Goal: Participate in discussion: Engage in conversation with other users on a specific topic

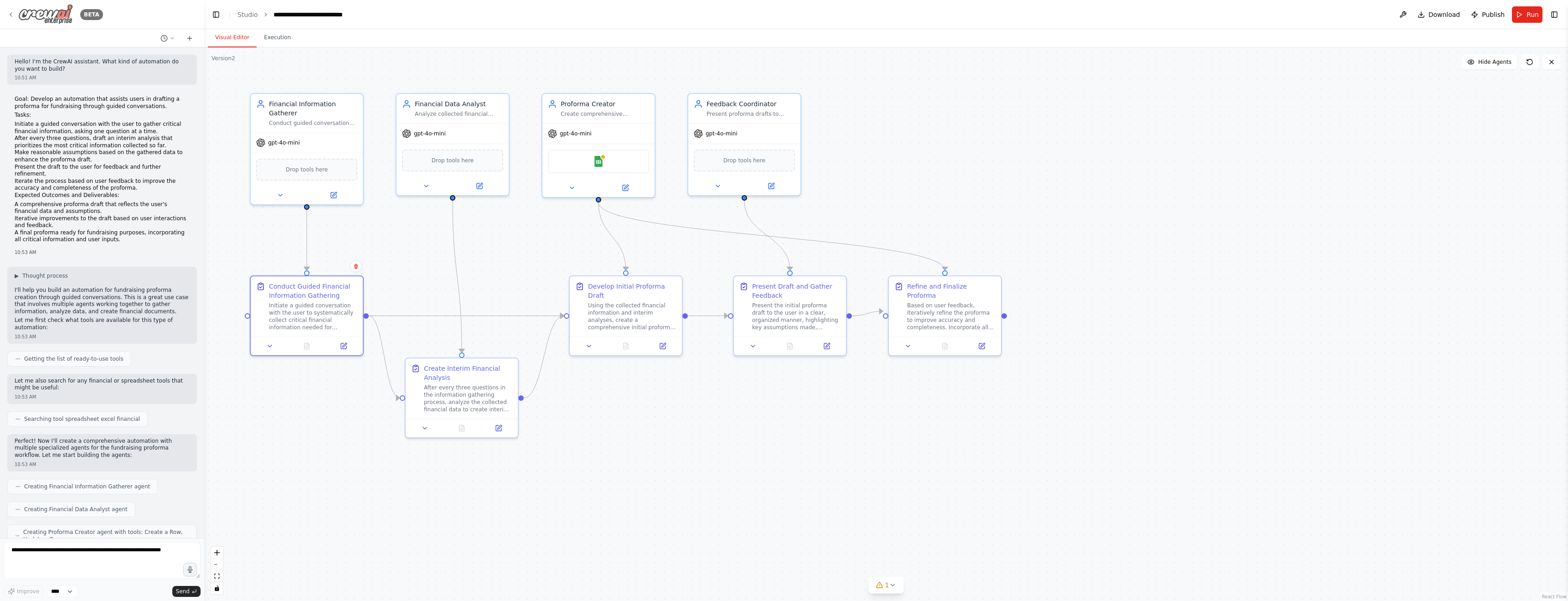
click at [12, 13] on icon at bounding box center [11, 15] width 7 height 7
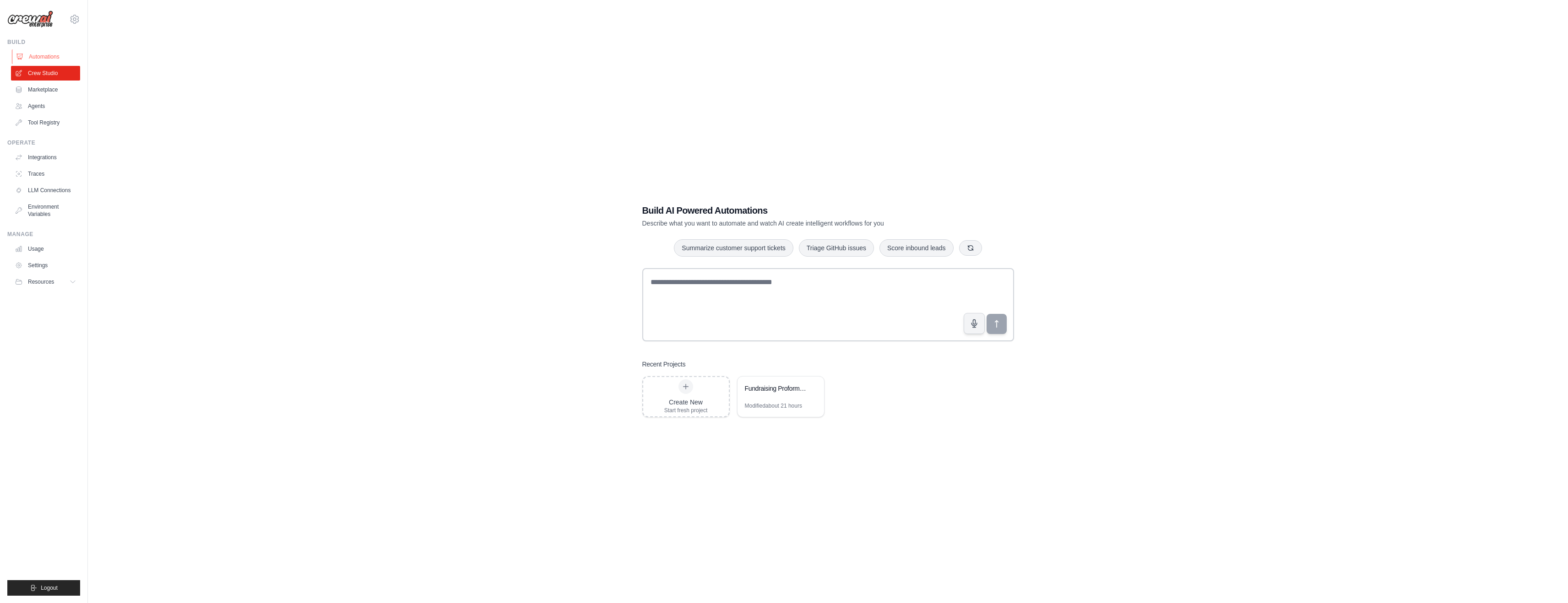
click at [57, 55] on link "Automations" at bounding box center [46, 57] width 69 height 15
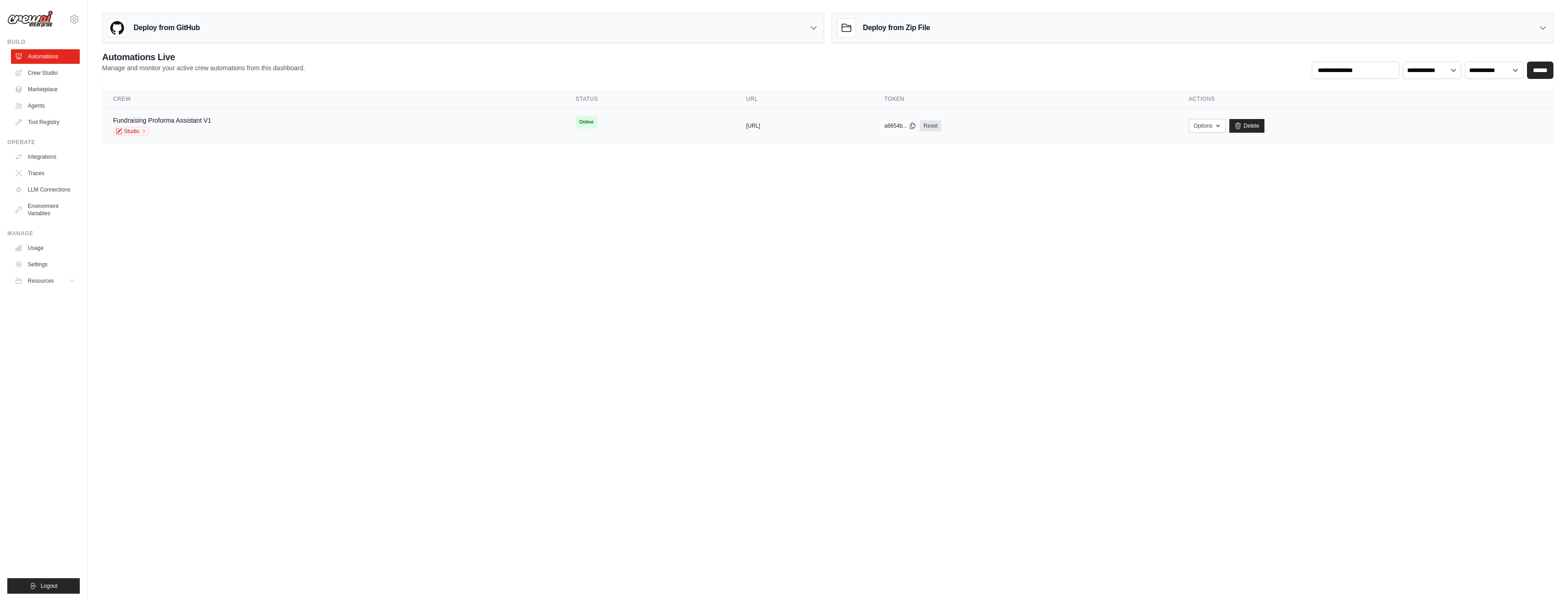
click at [433, 126] on div "Fundraising Proforma Assistant V1 Studio" at bounding box center [334, 125] width 441 height 20
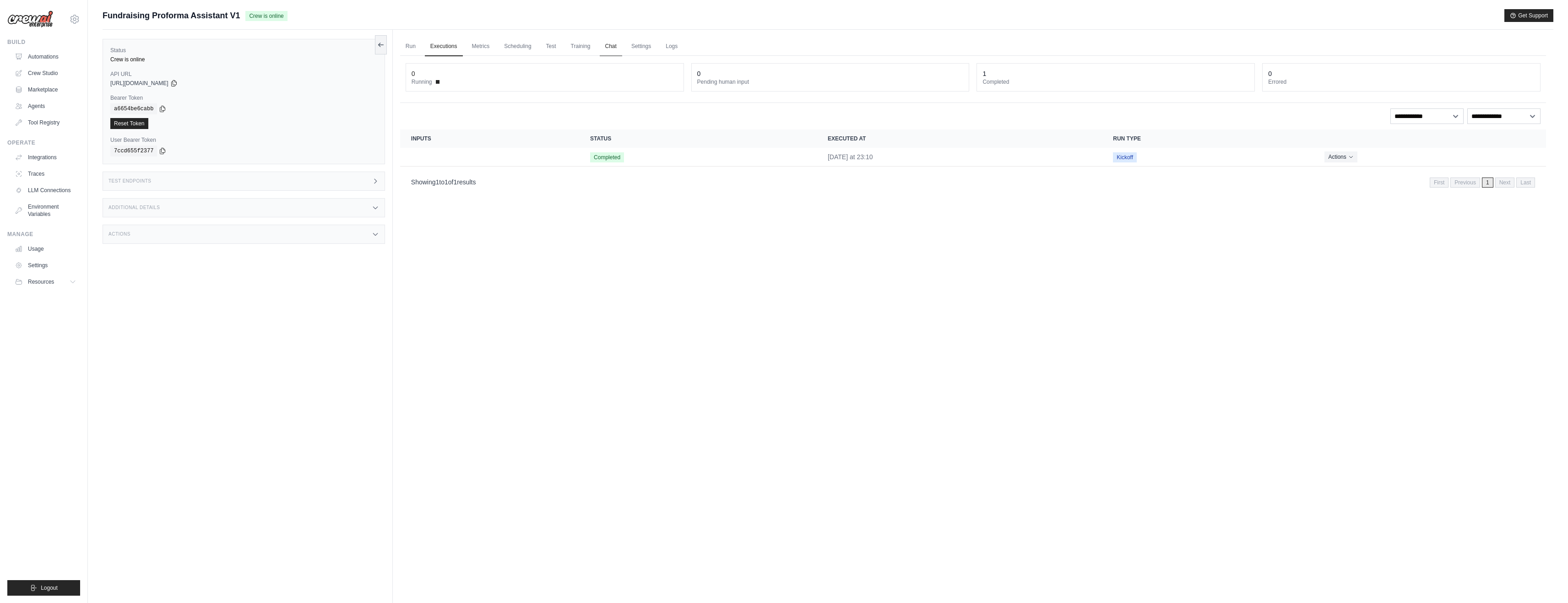
click at [607, 48] on link "Chat" at bounding box center [611, 46] width 23 height 19
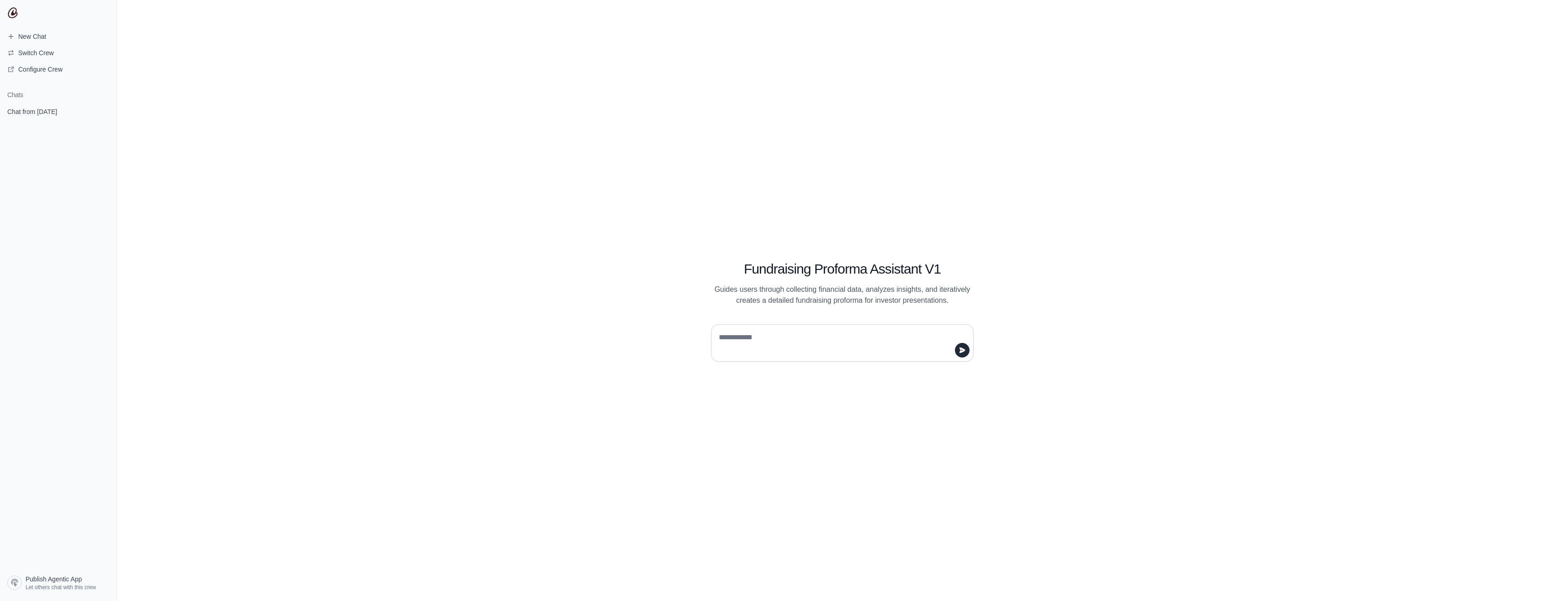
click at [829, 348] on textarea at bounding box center [839, 343] width 245 height 26
type textarea "*****"
